Goal: Find specific page/section: Find specific page/section

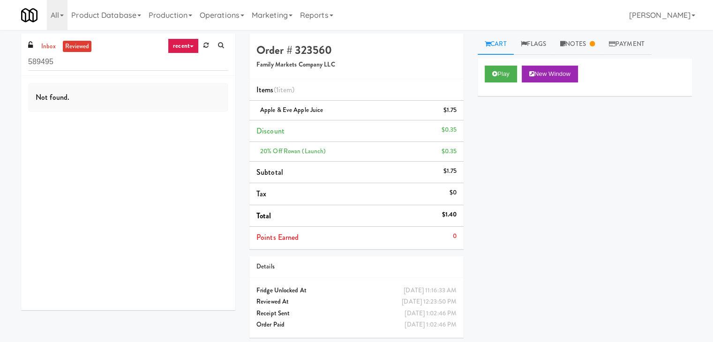
click at [38, 44] on ul "inbox reviewed" at bounding box center [65, 47] width 57 height 12
click at [46, 53] on div "589495" at bounding box center [128, 62] width 200 height 18
click at [47, 47] on link "inbox" at bounding box center [48, 47] width 19 height 12
click at [91, 65] on input "589495" at bounding box center [128, 61] width 200 height 17
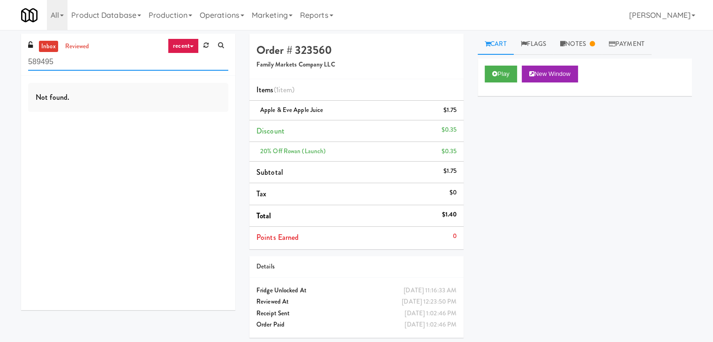
click at [91, 65] on input "589495" at bounding box center [128, 61] width 200 height 17
paste input "848 Apt"
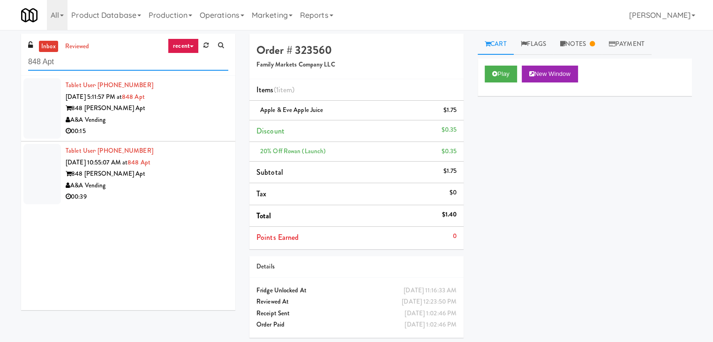
type input "848 Apt"
click at [193, 117] on div "A&A Vending" at bounding box center [147, 120] width 163 height 12
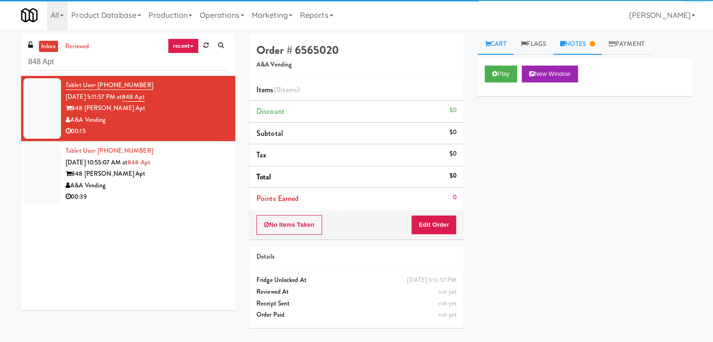
click at [584, 40] on link "Notes" at bounding box center [577, 44] width 49 height 21
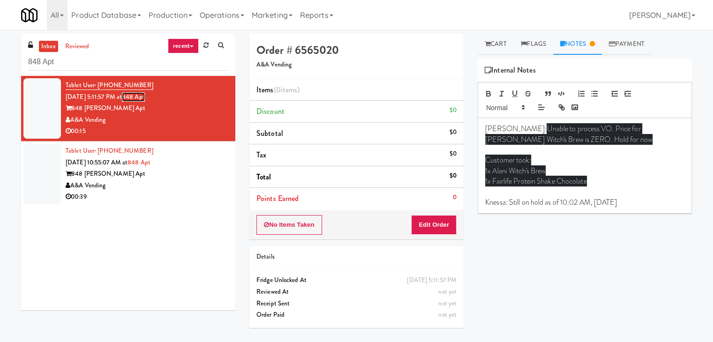
click at [145, 97] on link "848 Apt" at bounding box center [133, 96] width 23 height 9
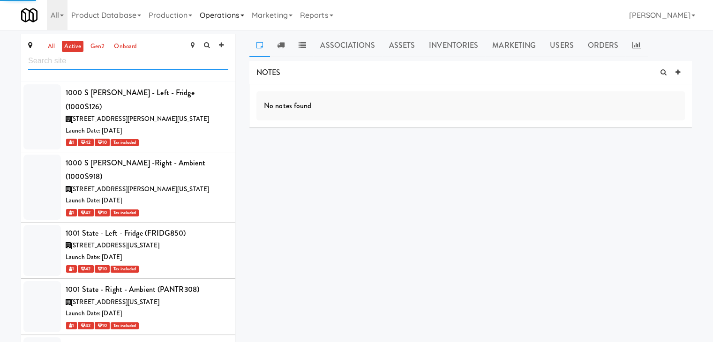
scroll to position [6713, 0]
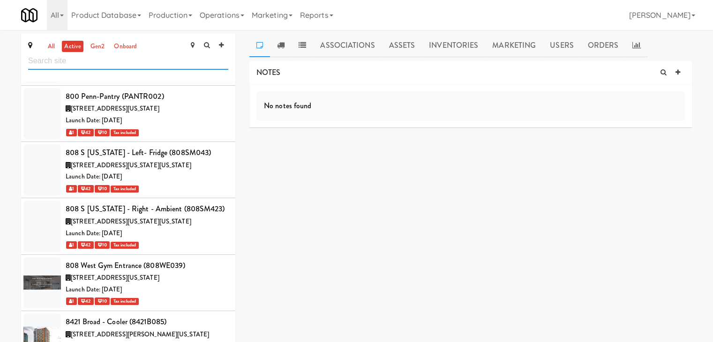
click at [103, 62] on input "text" at bounding box center [128, 61] width 200 height 17
paste input "The Legacy at [GEOGRAPHIC_DATA] Refrigerated Right"
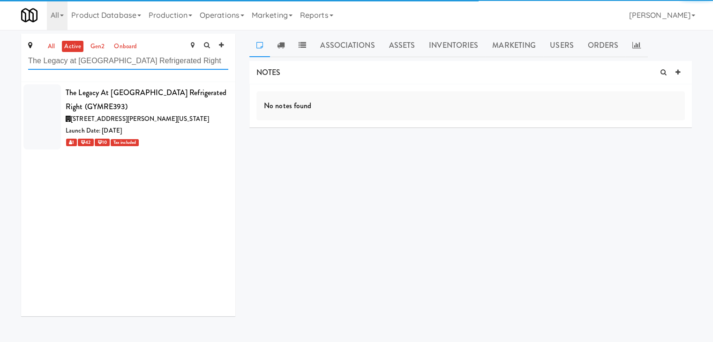
scroll to position [0, 0]
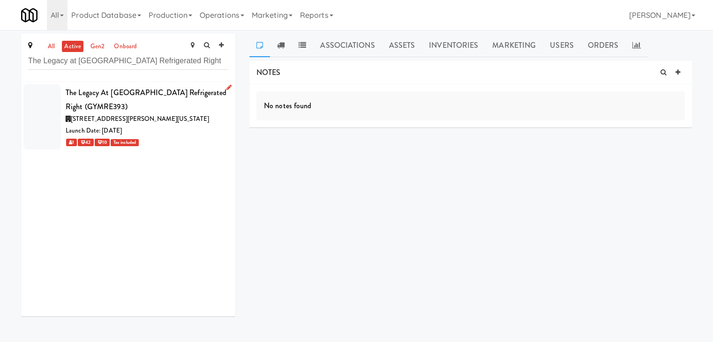
click at [196, 143] on div "1 42 10 Tax included" at bounding box center [147, 142] width 163 height 12
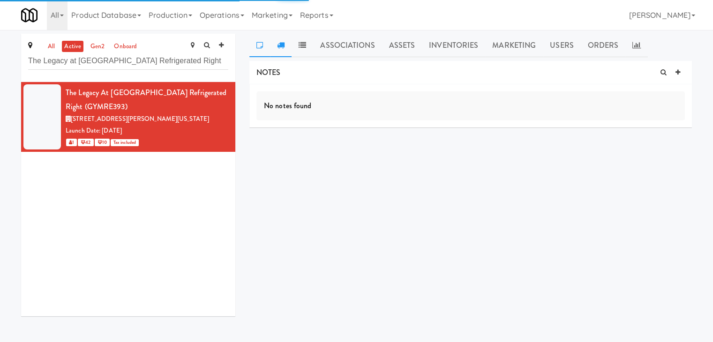
click at [281, 43] on icon at bounding box center [281, 45] width 8 height 8
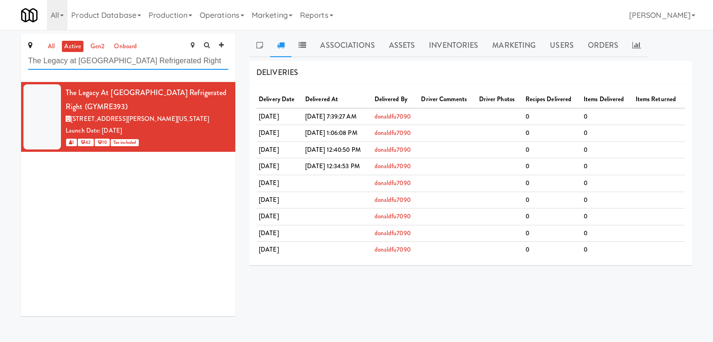
drag, startPoint x: 200, startPoint y: 60, endPoint x: 9, endPoint y: 59, distance: 191.3
click at [9, 59] on div "all active gen2 onboard The Legacy at [GEOGRAPHIC_DATA] Refrigerated Right The …" at bounding box center [356, 179] width 713 height 290
paste input "The Legacy at [GEOGRAPHIC_DATA] Refrigerated Lef"
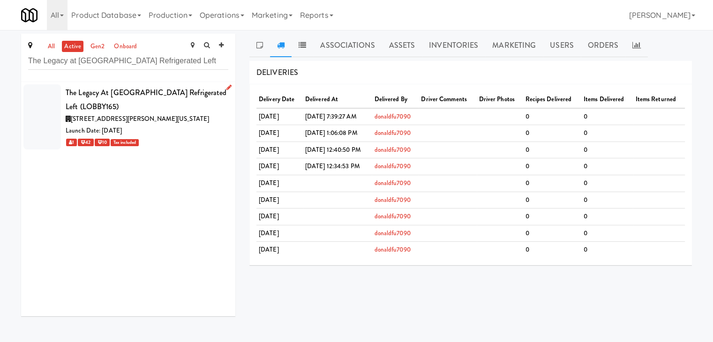
click at [204, 143] on div "1 42 10 Tax included" at bounding box center [147, 142] width 163 height 12
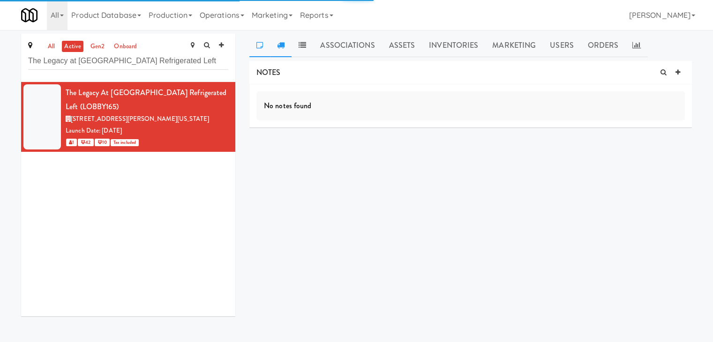
click at [278, 48] on icon at bounding box center [281, 45] width 8 height 8
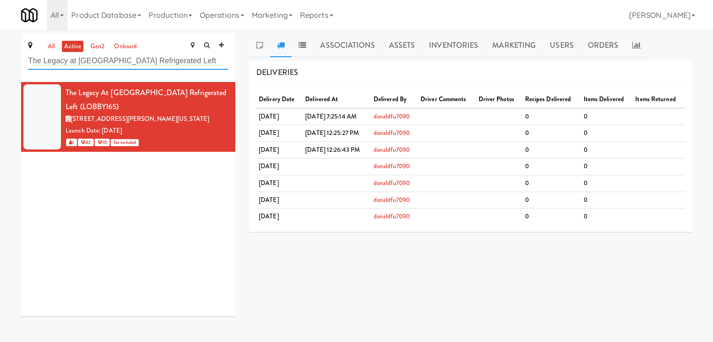
drag, startPoint x: 206, startPoint y: 59, endPoint x: 5, endPoint y: 67, distance: 201.8
click at [5, 67] on div "all active gen2 onboard The Legacy at [GEOGRAPHIC_DATA] Refrigerated Left The L…" at bounding box center [356, 179] width 713 height 290
paste input "Laurel (Right)"
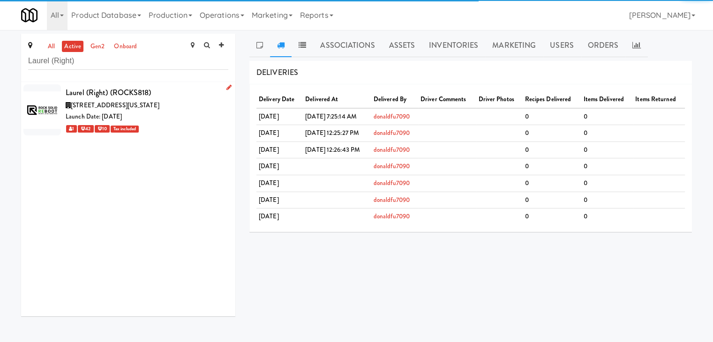
click at [185, 120] on div "Launch Date: [DATE]" at bounding box center [147, 117] width 163 height 12
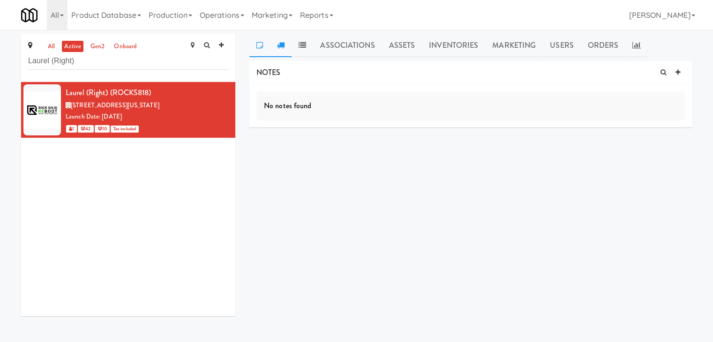
click at [280, 45] on icon at bounding box center [281, 45] width 8 height 8
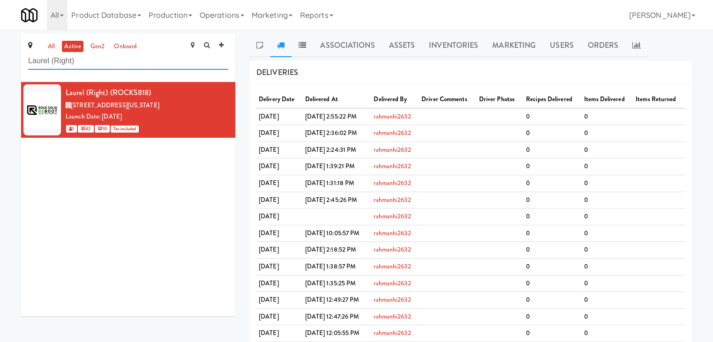
drag, startPoint x: 118, startPoint y: 60, endPoint x: 0, endPoint y: 60, distance: 118.2
paste input "Haven [PERSON_NAME]"
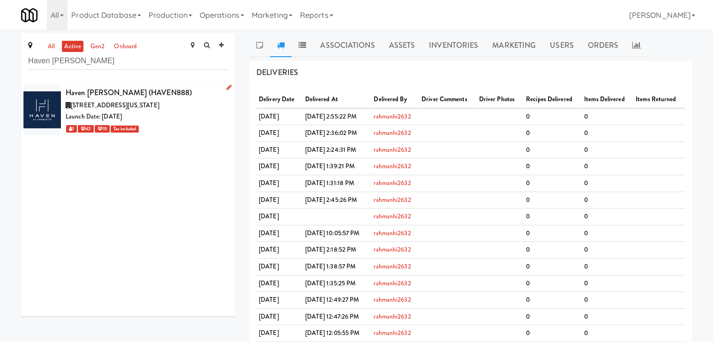
click at [200, 132] on div "1 42 10 Tax included" at bounding box center [147, 129] width 163 height 12
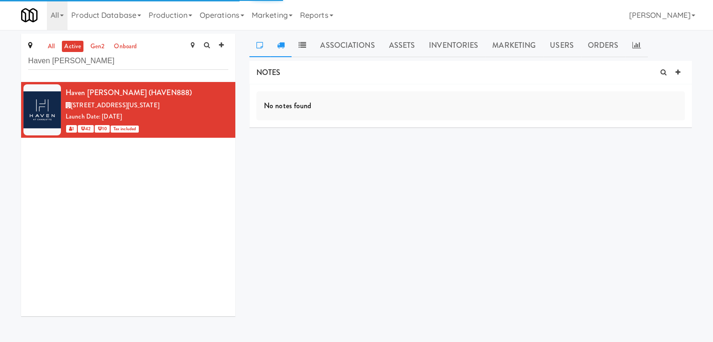
click at [281, 45] on icon at bounding box center [281, 45] width 8 height 8
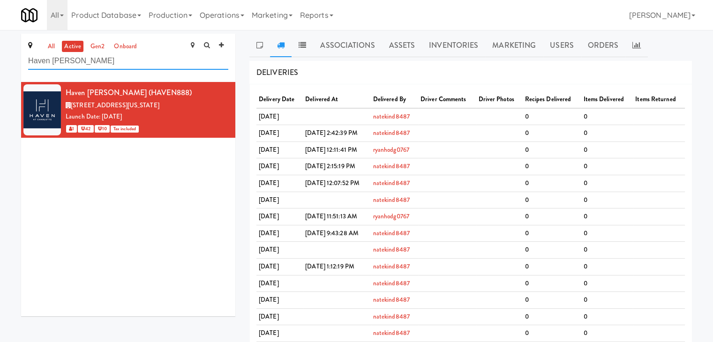
drag, startPoint x: 123, startPoint y: 65, endPoint x: 23, endPoint y: 64, distance: 100.4
click at [23, 64] on div "all active gen2 onboard Haven [PERSON_NAME]" at bounding box center [128, 58] width 214 height 48
paste input "View 14 Combo"
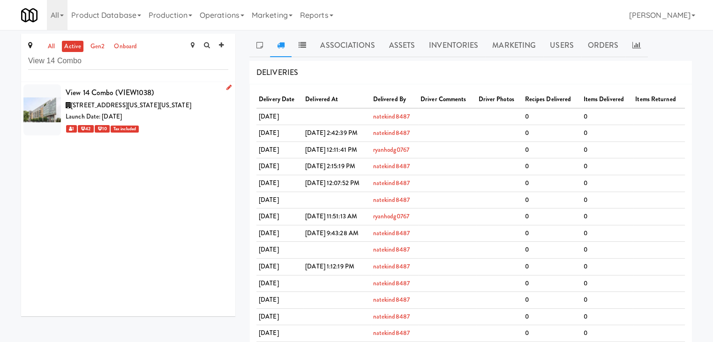
click at [186, 123] on div "Launch Date: [DATE]" at bounding box center [147, 117] width 163 height 12
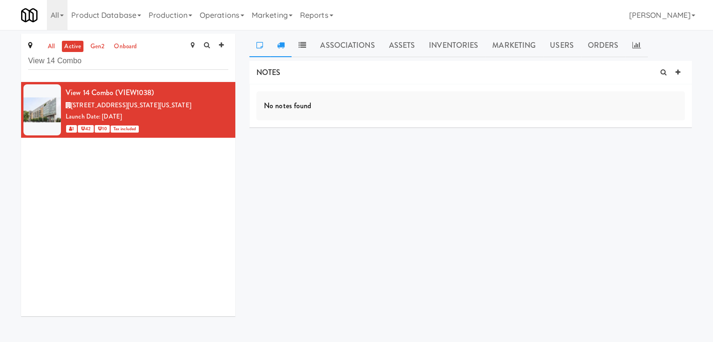
click at [283, 47] on icon at bounding box center [281, 45] width 8 height 8
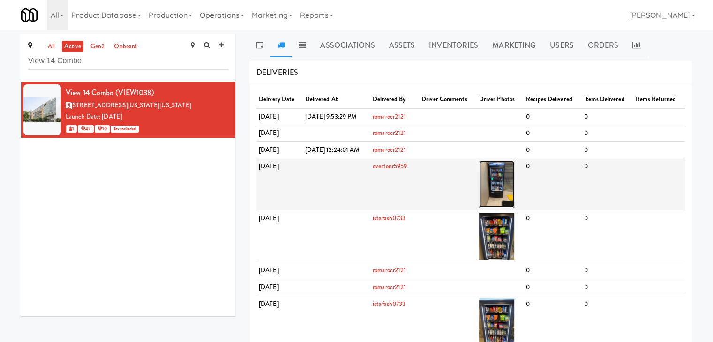
click at [514, 198] on img at bounding box center [496, 184] width 35 height 47
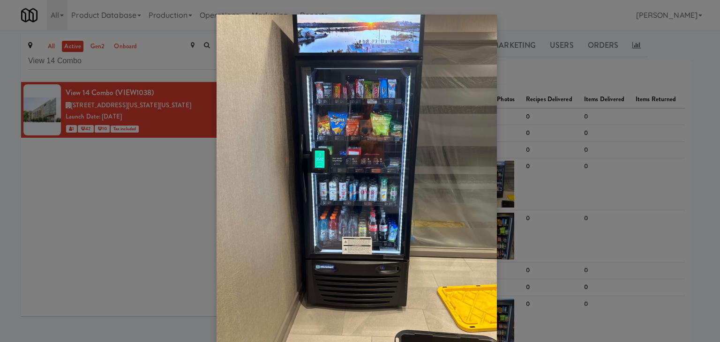
click at [156, 59] on div at bounding box center [360, 171] width 720 height 342
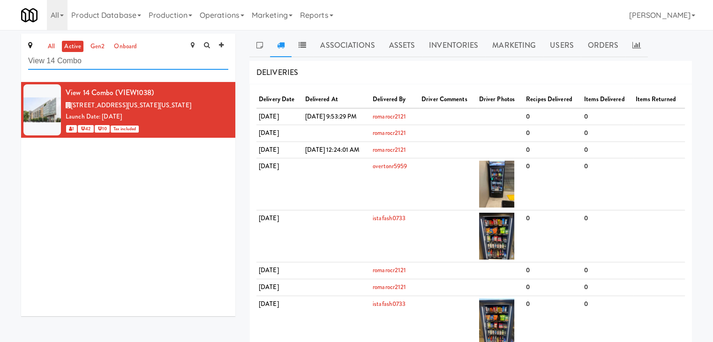
drag, startPoint x: 133, startPoint y: 62, endPoint x: 7, endPoint y: 61, distance: 126.1
click at [7, 61] on div "all active gen2 onboard View 14 Combo View 14 Combo (VIEW1038) [STREET_ADDRESS]…" at bounding box center [356, 267] width 713 height 466
paste input "(Snack & Drink) EWR 5-TB-PUBLIC"
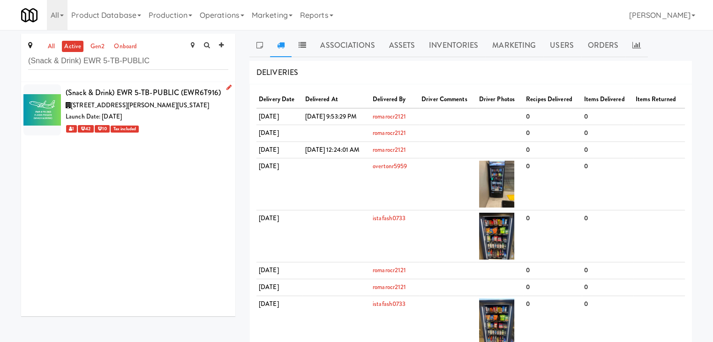
drag, startPoint x: 192, startPoint y: 126, endPoint x: 195, endPoint y: 121, distance: 5.3
click at [192, 126] on div "1 42 10 Tax included" at bounding box center [147, 129] width 163 height 12
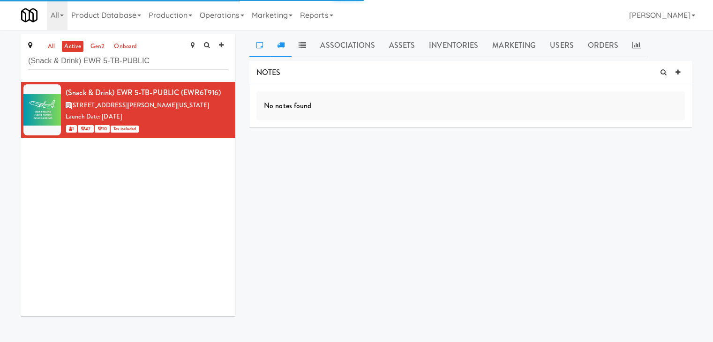
click at [283, 48] on icon at bounding box center [281, 45] width 8 height 8
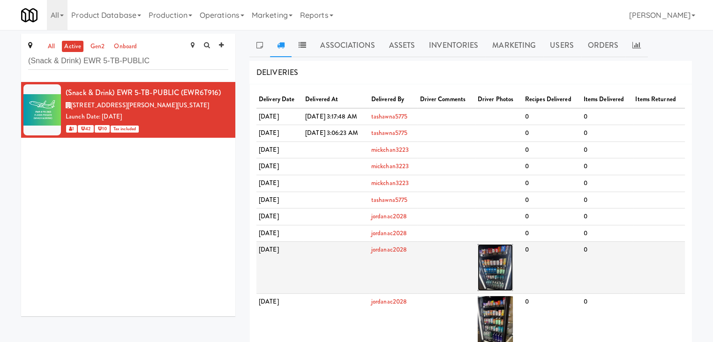
click at [513, 268] on img at bounding box center [495, 267] width 35 height 47
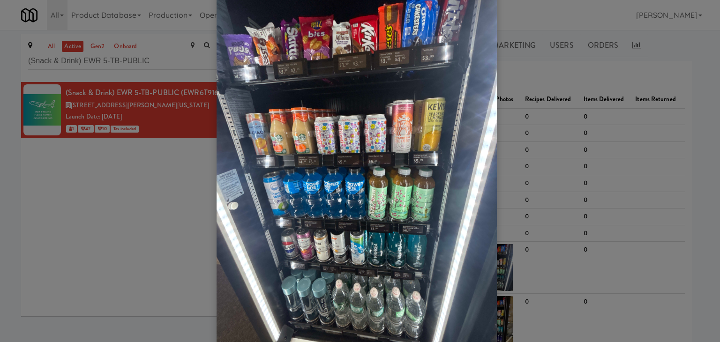
scroll to position [14, 0]
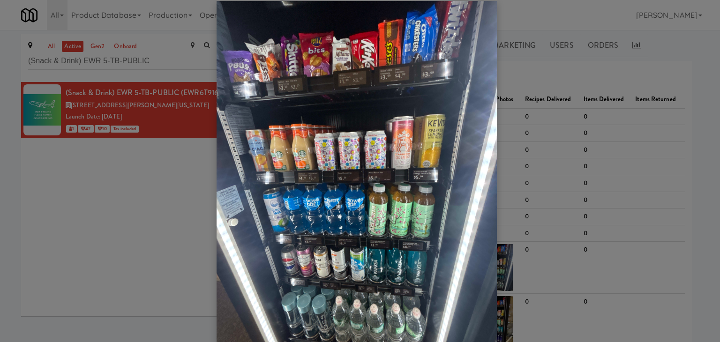
click at [167, 196] on div at bounding box center [360, 171] width 720 height 342
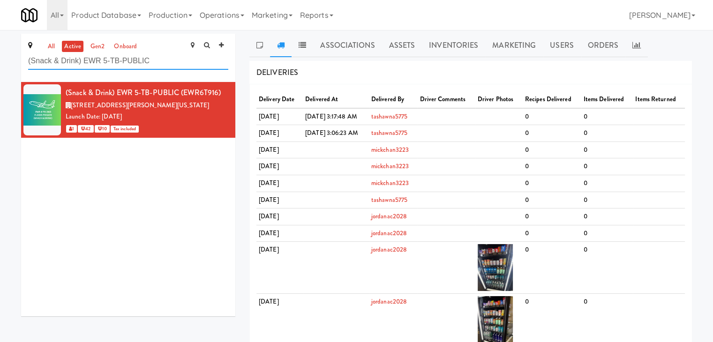
drag, startPoint x: 171, startPoint y: 60, endPoint x: 21, endPoint y: 61, distance: 150.1
click at [21, 61] on div "all active gen2 onboard (Snack & Drink) EWR 5-TB-PUBLIC (Snack & Drink) EWR 5-T…" at bounding box center [128, 179] width 228 height 290
paste input "[PERSON_NAME][GEOGRAPHIC_DATA]"
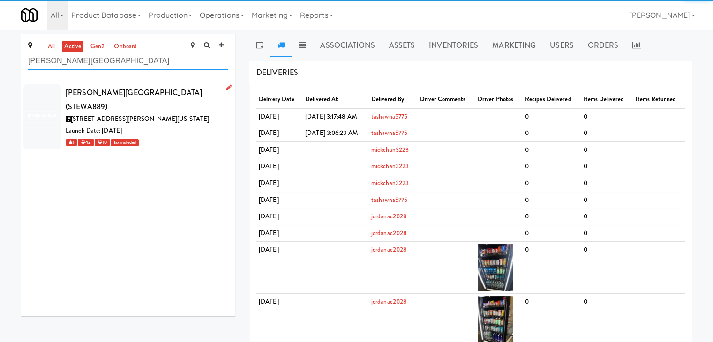
type input "[PERSON_NAME][GEOGRAPHIC_DATA]"
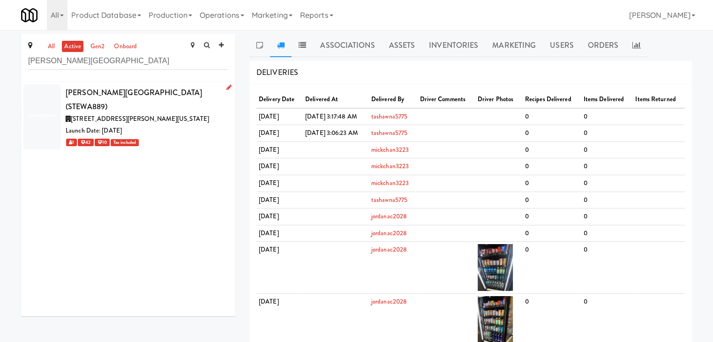
click at [209, 136] on div "1 42 10 Tax included" at bounding box center [147, 142] width 163 height 12
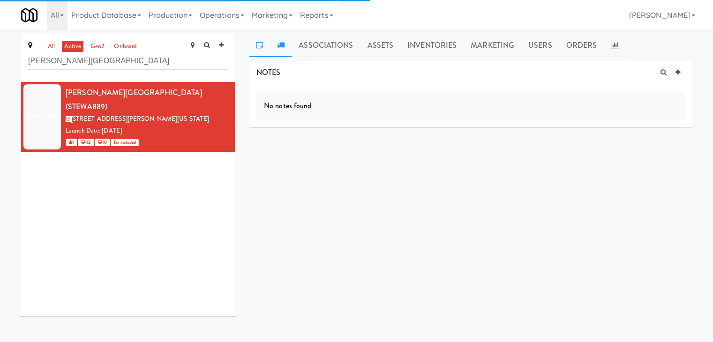
click at [283, 45] on icon at bounding box center [281, 45] width 8 height 8
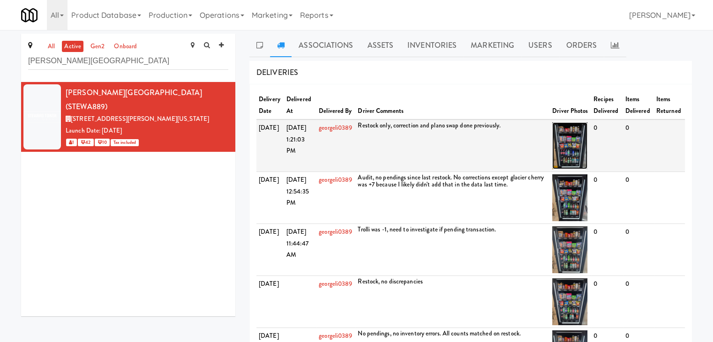
click at [575, 142] on img at bounding box center [569, 145] width 35 height 47
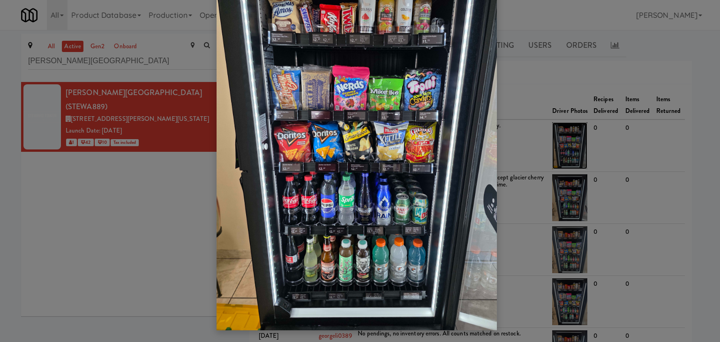
scroll to position [60, 0]
